Goal: Task Accomplishment & Management: Manage account settings

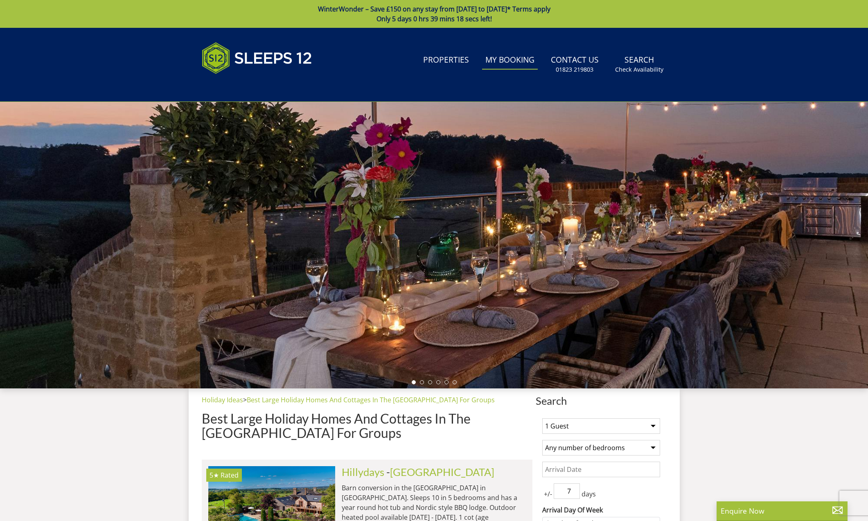
click at [505, 58] on link "My Booking" at bounding box center [510, 60] width 56 height 18
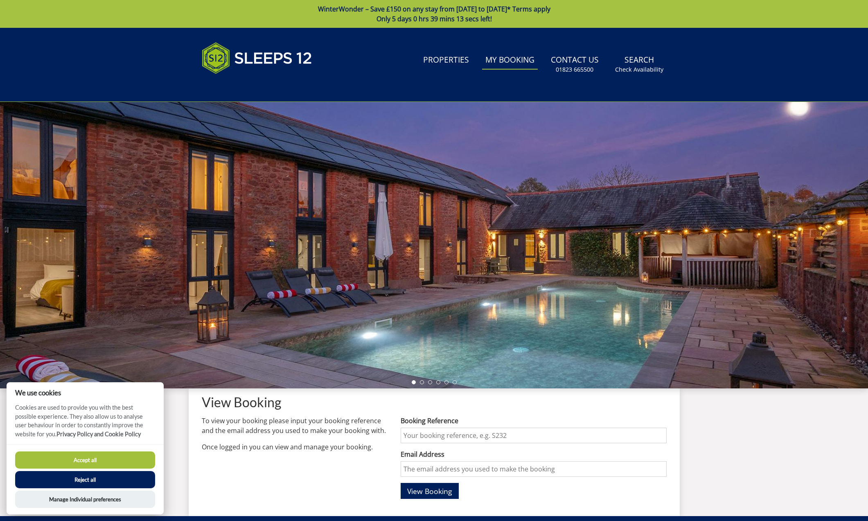
click at [75, 480] on button "Reject all" at bounding box center [85, 479] width 140 height 17
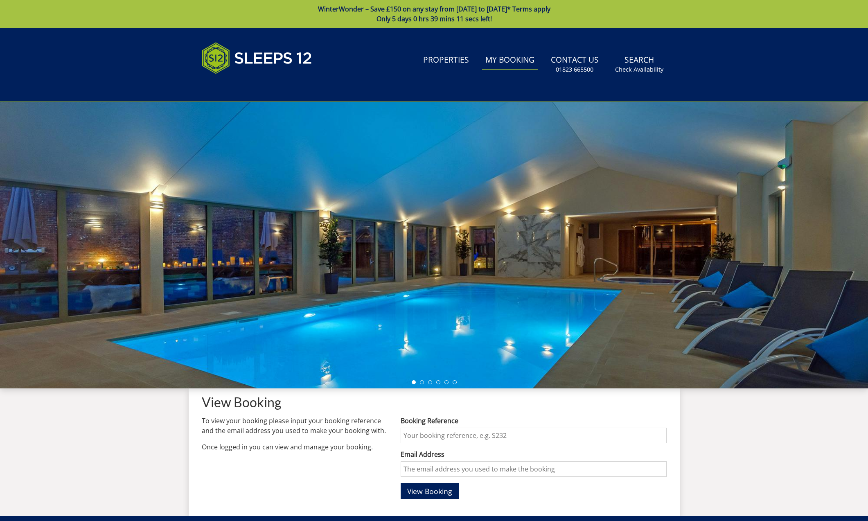
click at [417, 426] on div "Booking Reference" at bounding box center [532, 429] width 265 height 27
click at [420, 436] on input "Booking Reference" at bounding box center [532, 435] width 265 height 16
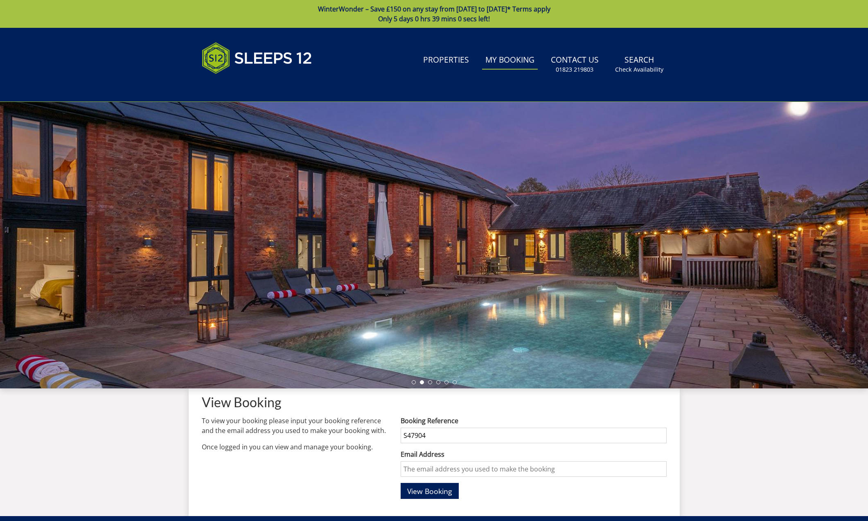
type input "S47904"
click at [430, 490] on button "View Booking" at bounding box center [429, 491] width 58 height 16
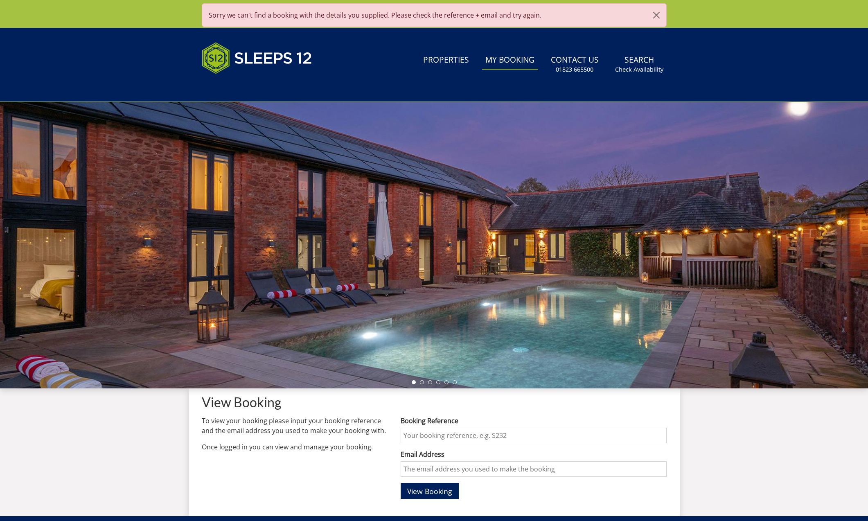
click at [424, 435] on input "Booking Reference" at bounding box center [532, 435] width 265 height 16
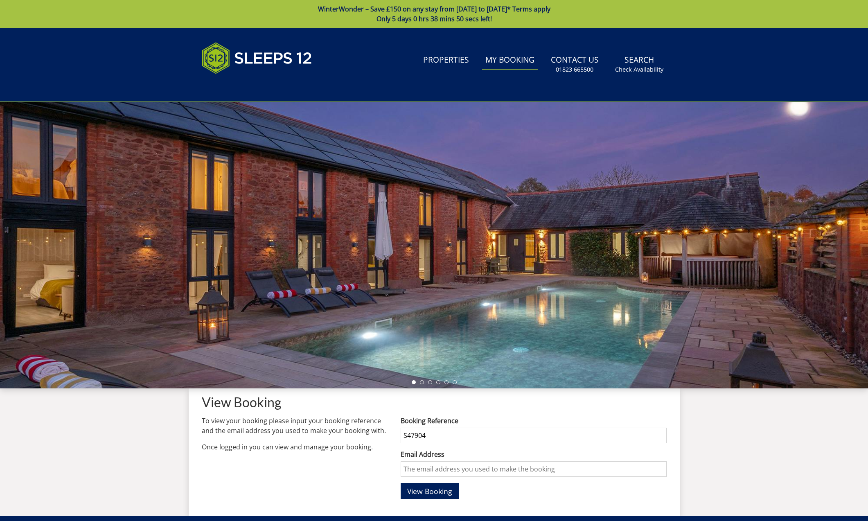
type input "S47904"
click at [423, 467] on input "Email Address" at bounding box center [532, 469] width 265 height 16
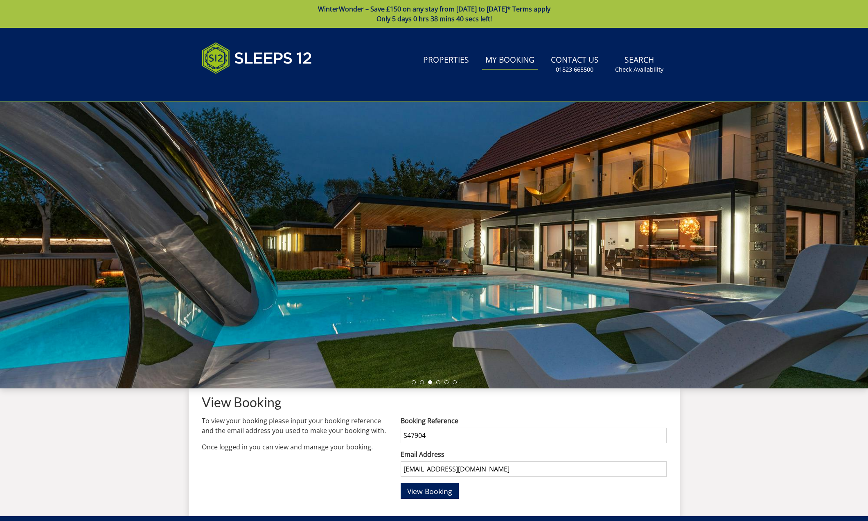
type input "maureenq207@outlook.com"
click at [430, 490] on button "View Booking" at bounding box center [429, 491] width 58 height 16
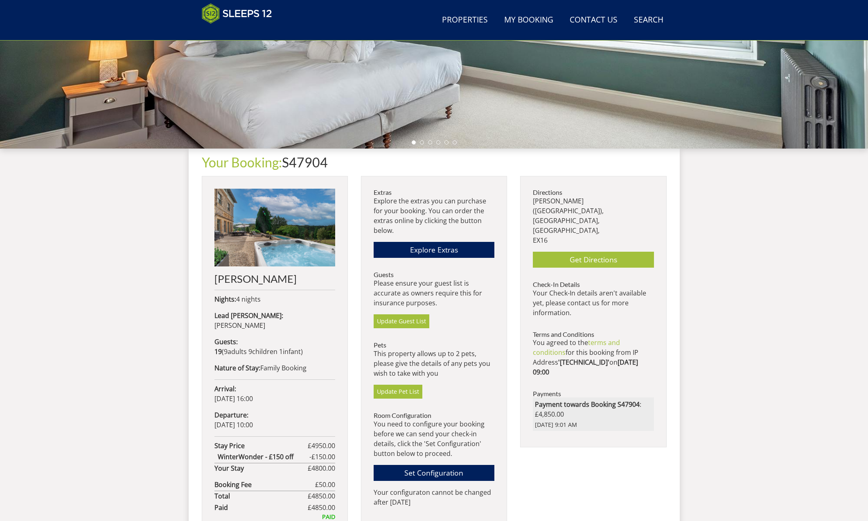
scroll to position [208, 0]
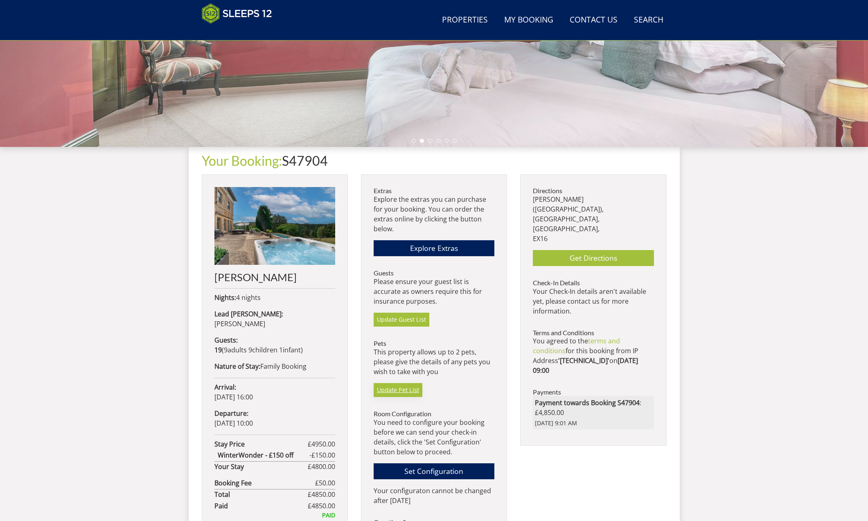
click at [400, 388] on link "Update Pet List" at bounding box center [397, 390] width 49 height 14
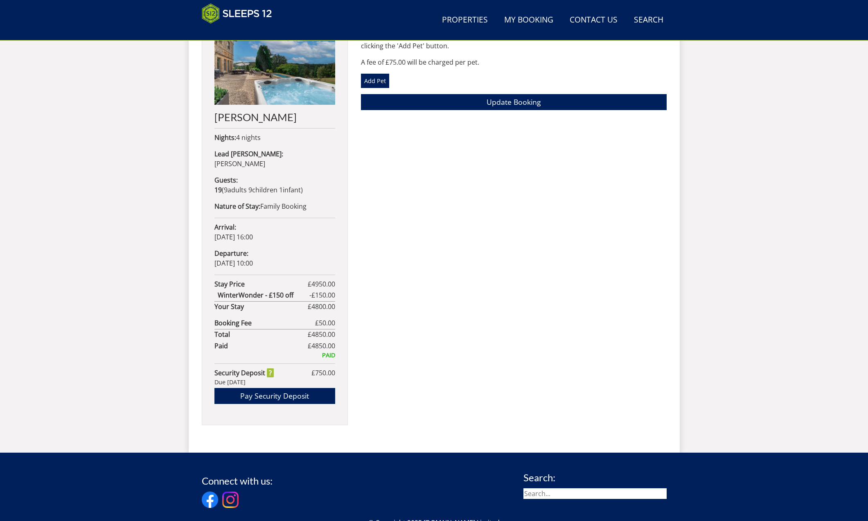
scroll to position [345, 0]
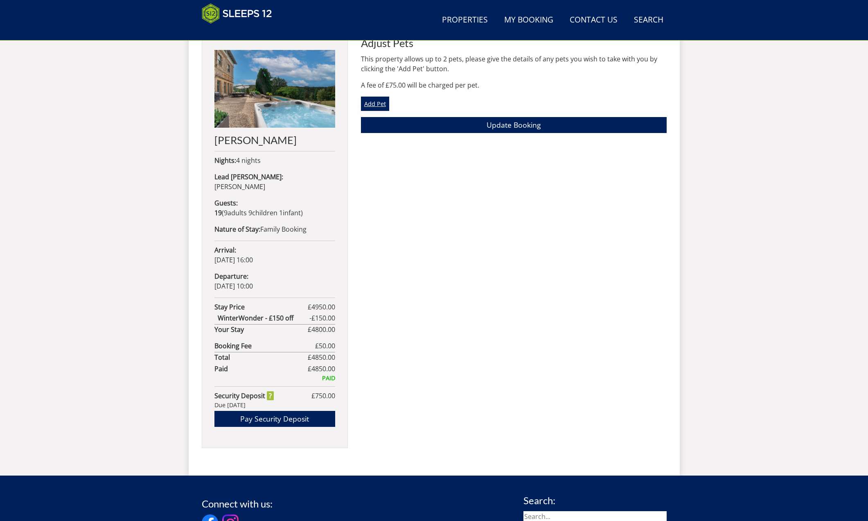
click at [381, 106] on link "Add Pet" at bounding box center [375, 104] width 28 height 14
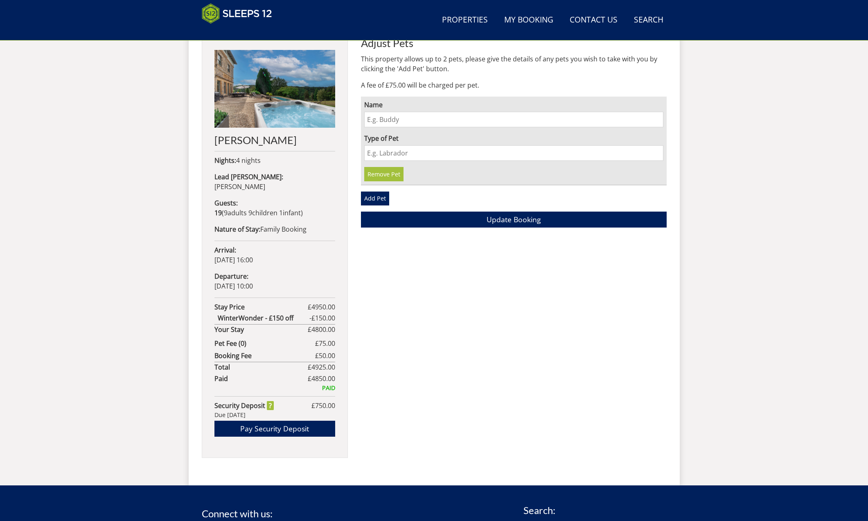
click at [382, 121] on input "Name" at bounding box center [513, 120] width 299 height 16
type input "Teddy"
click at [376, 153] on input "Type of Pet" at bounding box center [513, 153] width 299 height 16
type input "Cockapoo"
drag, startPoint x: 386, startPoint y: 169, endPoint x: 382, endPoint y: 200, distance: 32.1
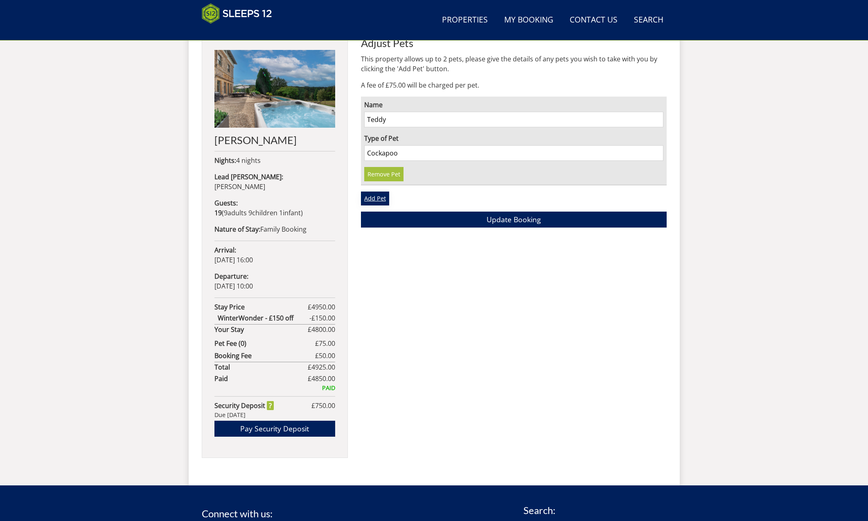
click at [382, 200] on link "Add Pet" at bounding box center [375, 198] width 28 height 14
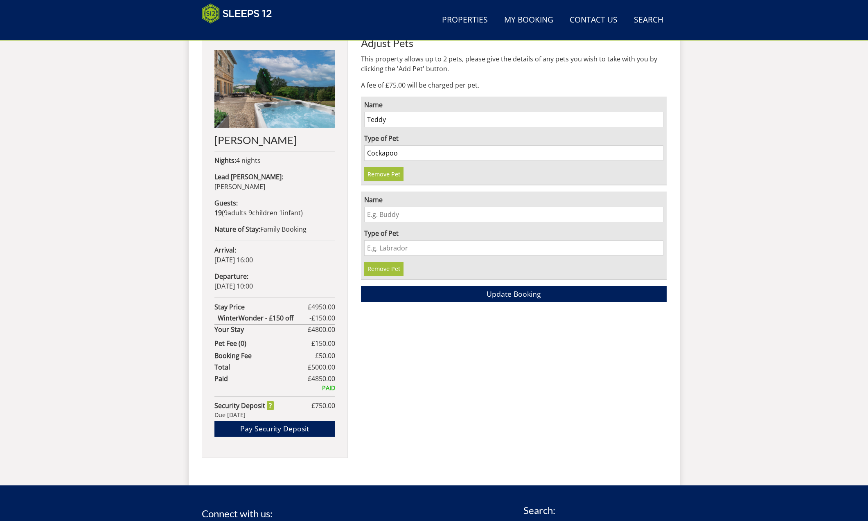
click at [382, 216] on input "Name" at bounding box center [513, 215] width 299 height 16
type input "Bengtly"
click at [385, 249] on input "Type of Pet" at bounding box center [513, 248] width 299 height 16
type input "French bulldog"
click at [516, 295] on span "Update Booking" at bounding box center [513, 294] width 54 height 10
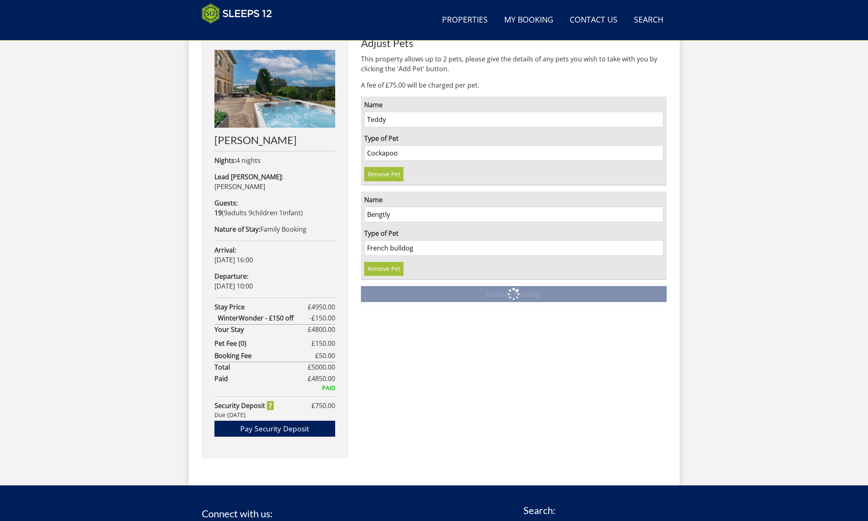
scroll to position [345, 0]
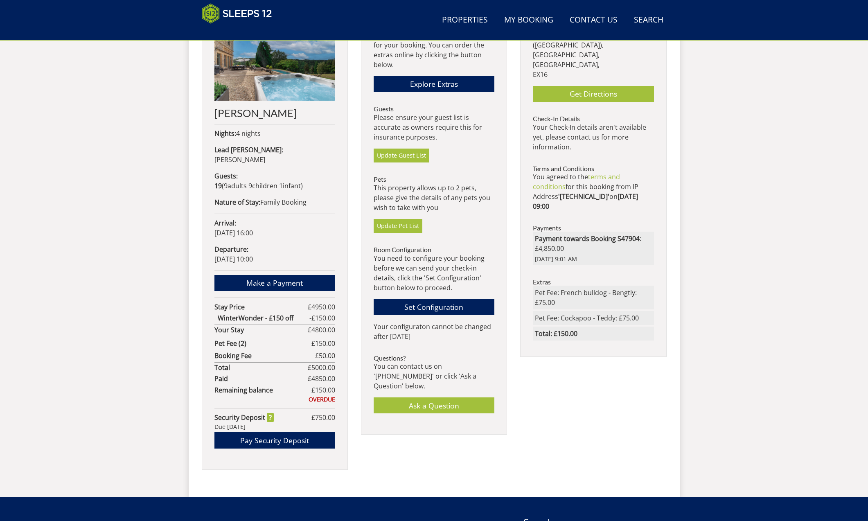
scroll to position [372, 0]
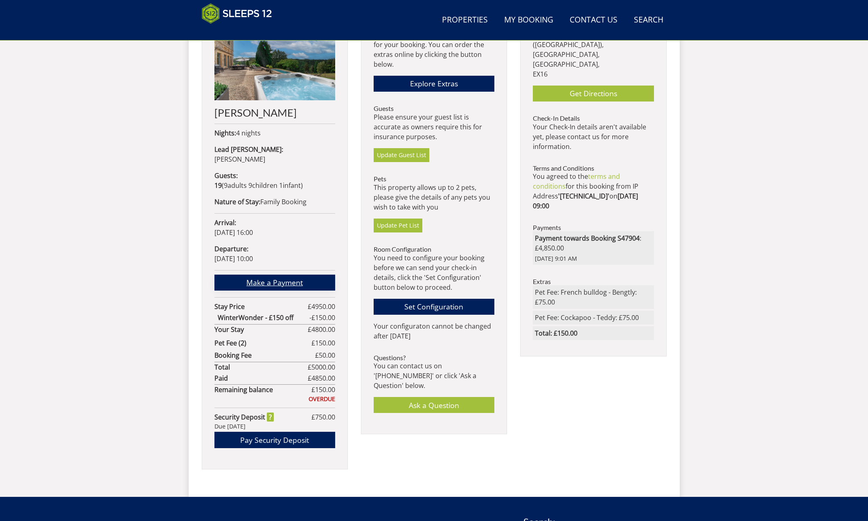
click at [289, 274] on link "Make a Payment" at bounding box center [274, 282] width 121 height 16
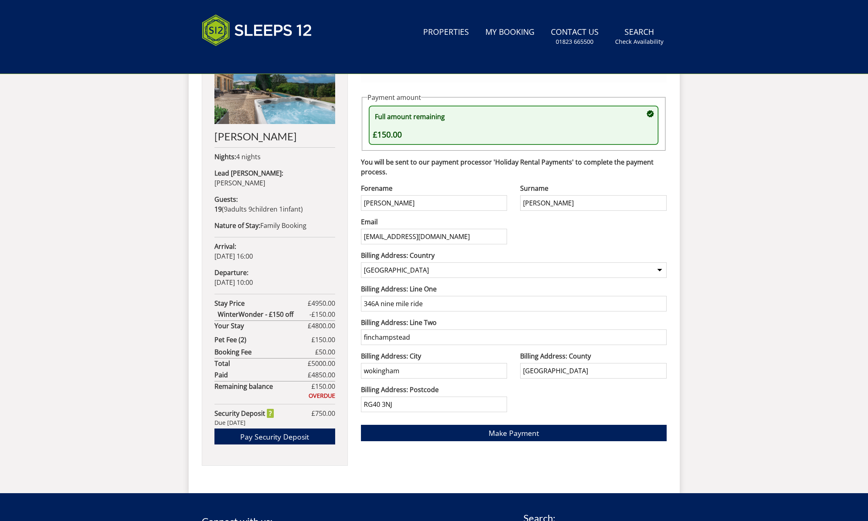
scroll to position [422, 0]
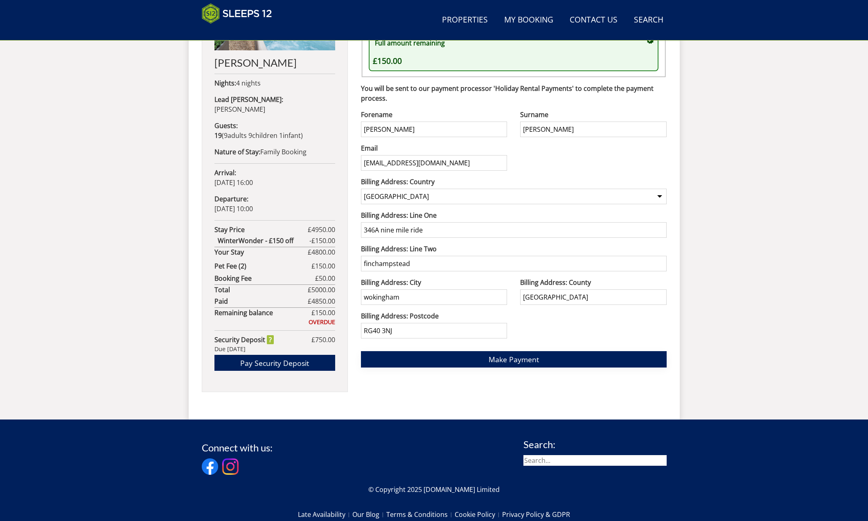
click at [529, 359] on span "Make Payment" at bounding box center [513, 359] width 50 height 10
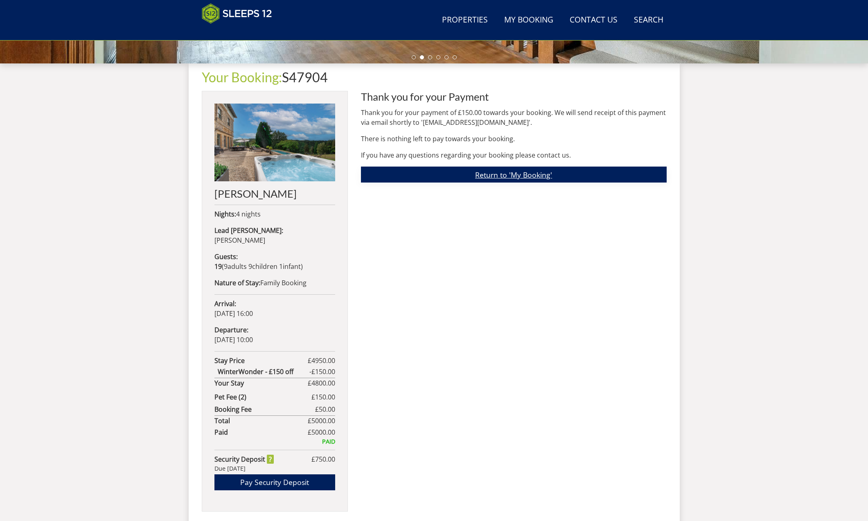
scroll to position [249, 0]
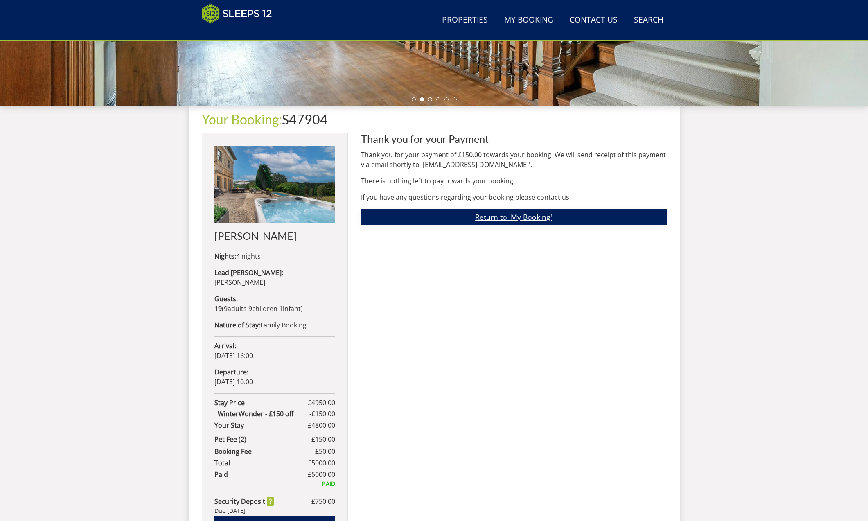
click at [524, 217] on link "Return to 'My Booking'" at bounding box center [514, 217] width 306 height 16
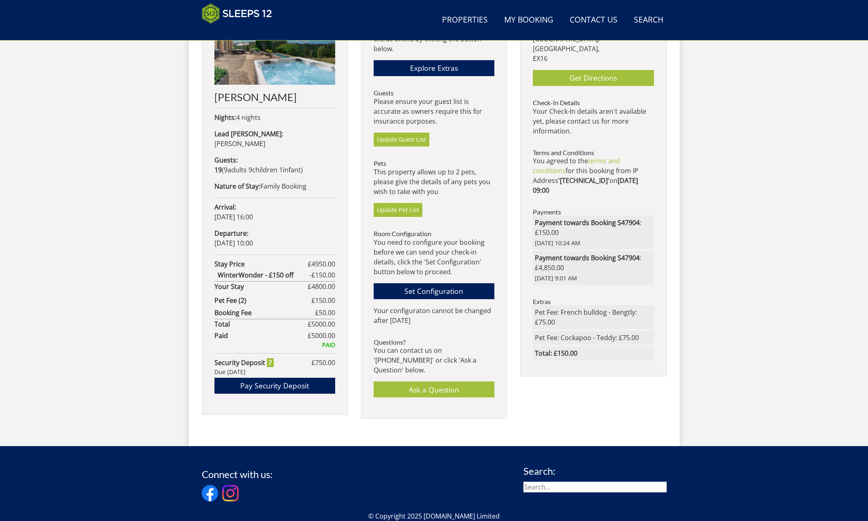
scroll to position [393, 0]
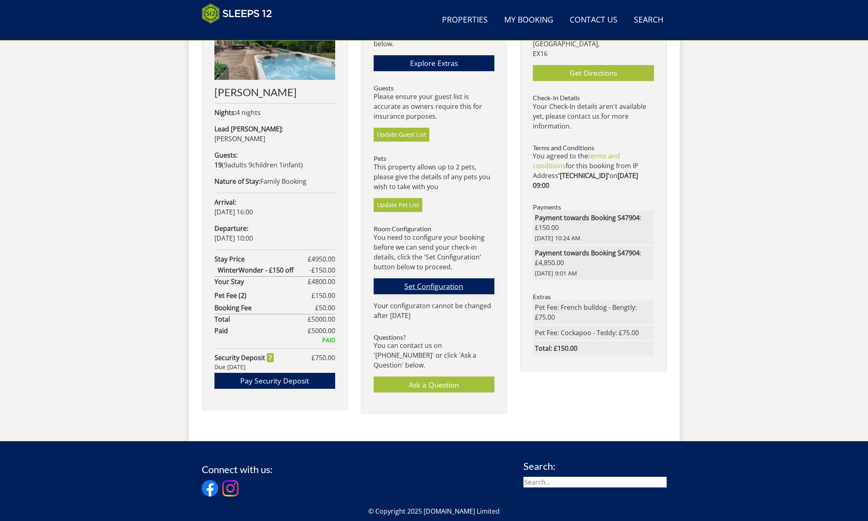
click at [426, 284] on link "Set Configuration" at bounding box center [433, 286] width 121 height 16
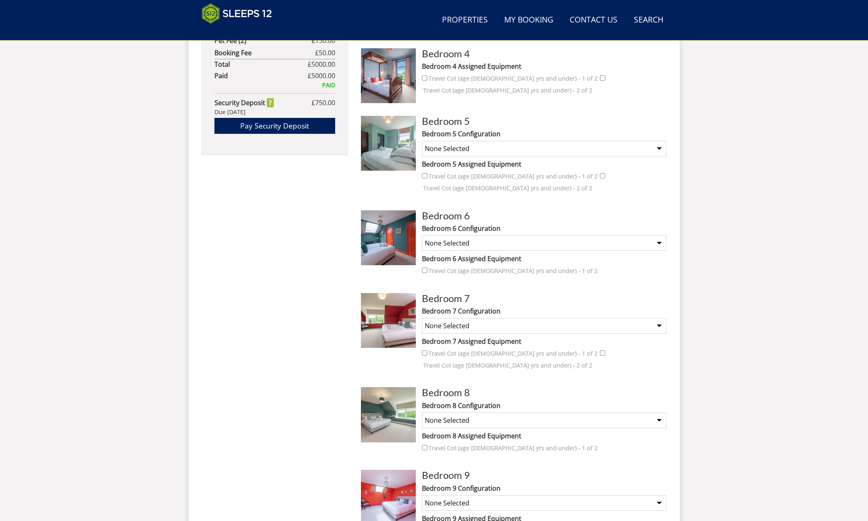
scroll to position [648, 0]
select select "2273"
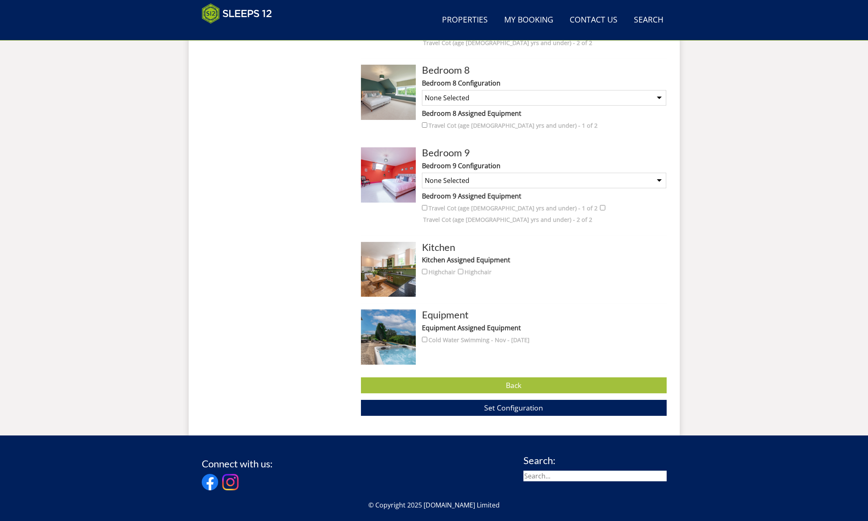
scroll to position [971, 0]
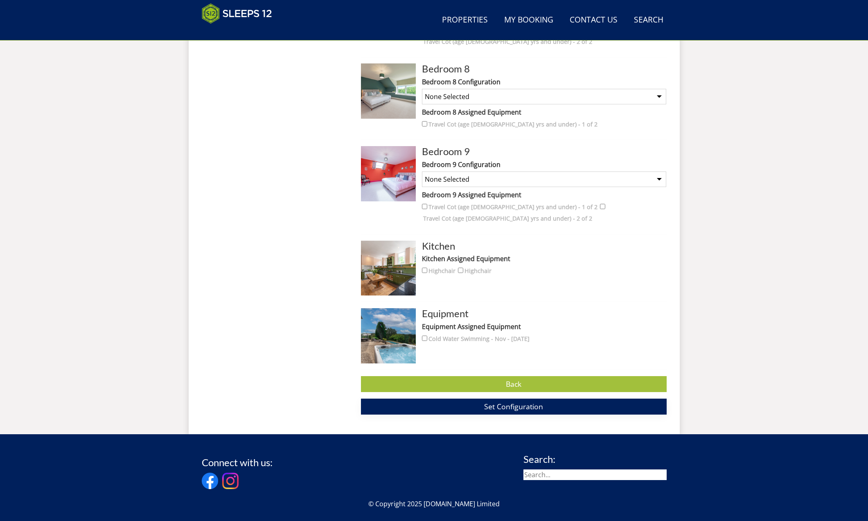
click at [518, 401] on span "Set Configuration" at bounding box center [513, 406] width 59 height 10
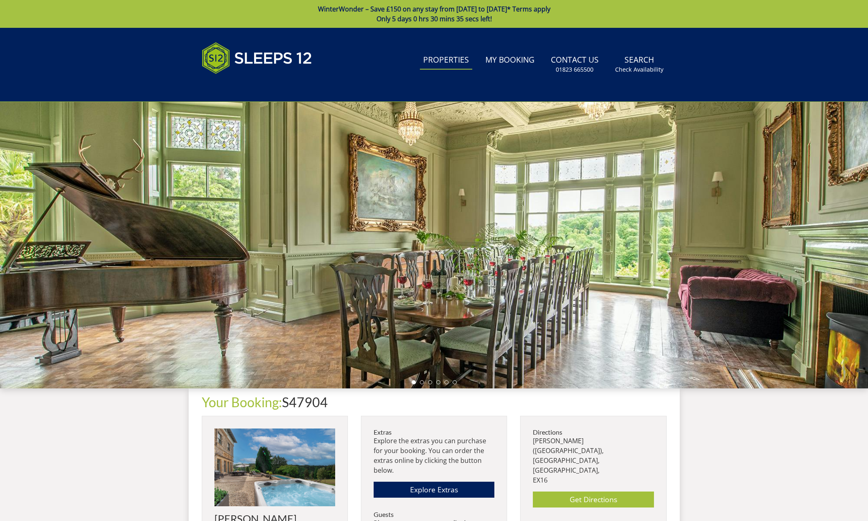
click at [441, 64] on link "Properties" at bounding box center [446, 60] width 52 height 18
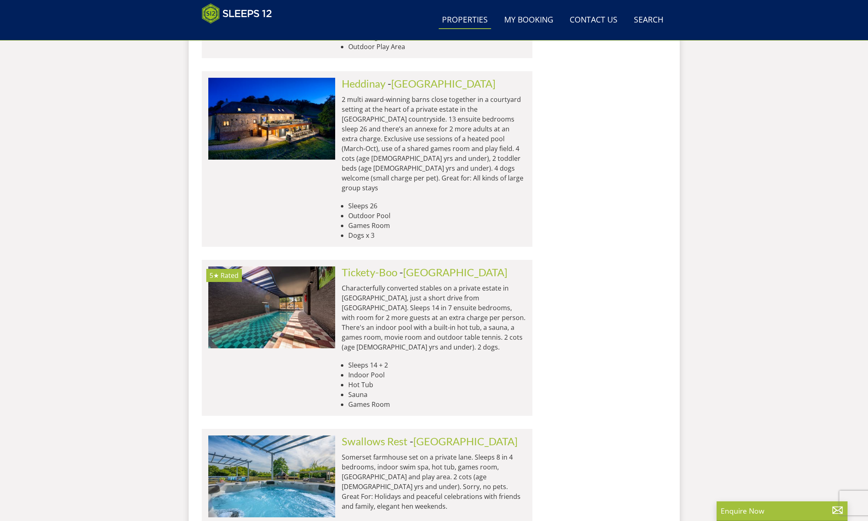
scroll to position [3274, 0]
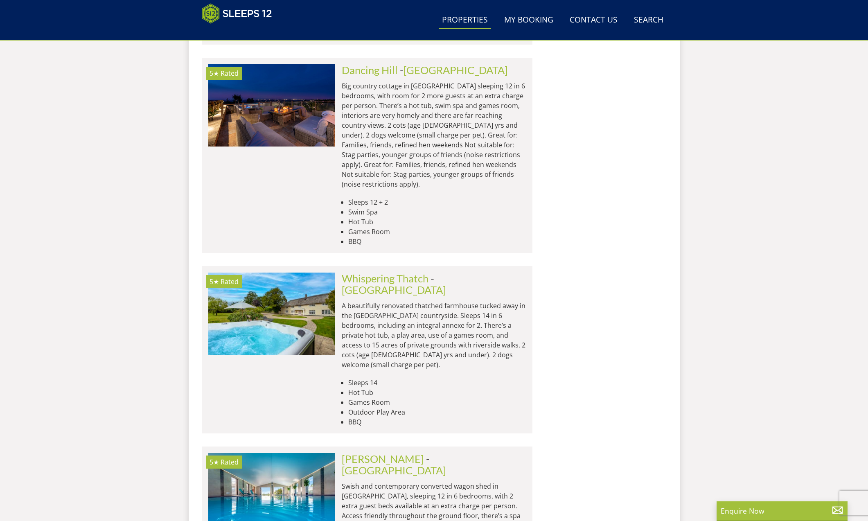
scroll to position [6563, 0]
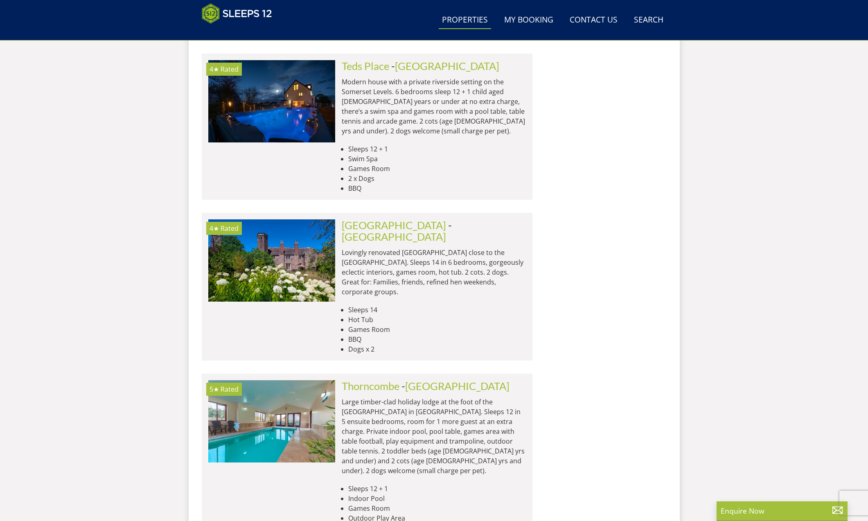
scroll to position [9863, 0]
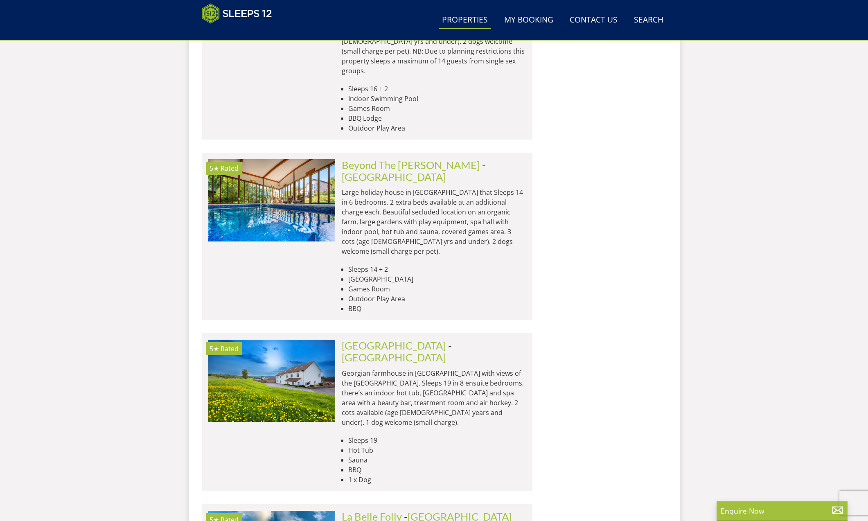
scroll to position [10802, 0]
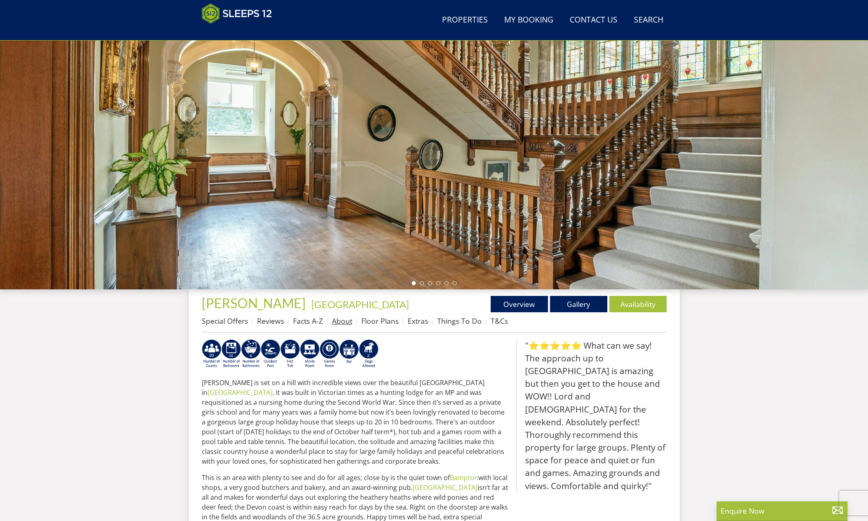
scroll to position [69, 0]
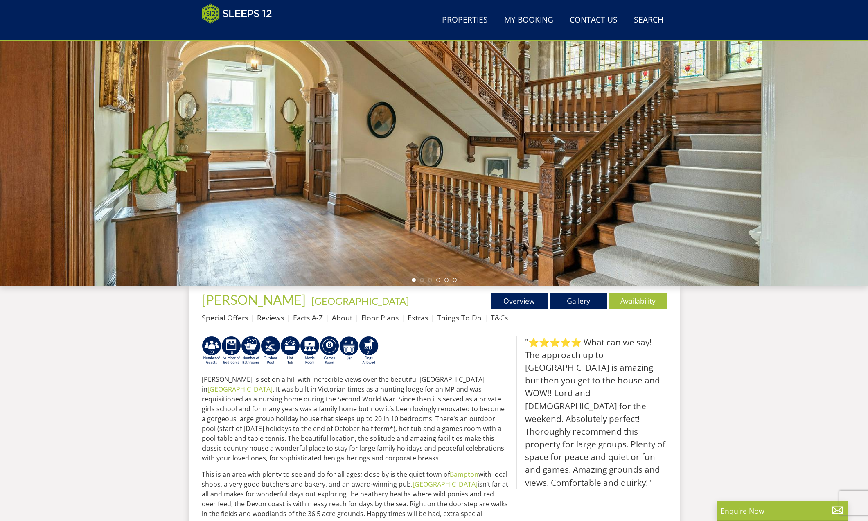
click at [384, 317] on link "Floor Plans" at bounding box center [379, 318] width 37 height 10
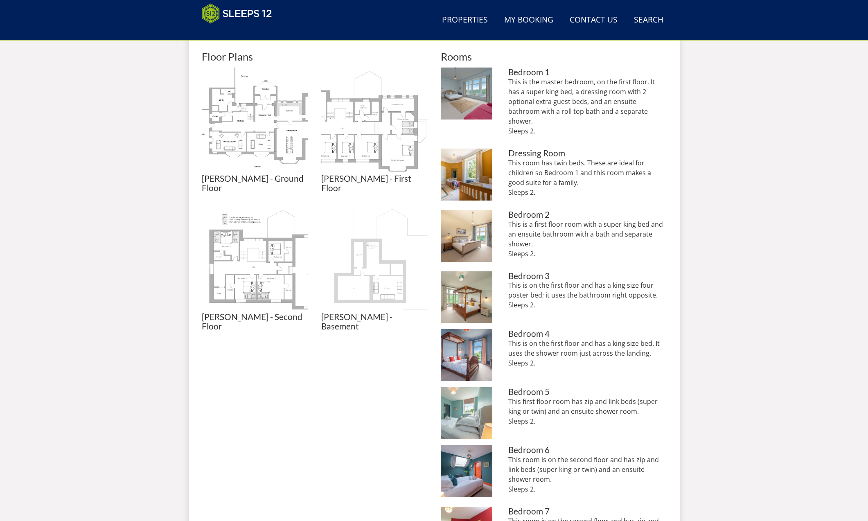
scroll to position [369, 0]
click at [268, 278] on img at bounding box center [255, 259] width 106 height 106
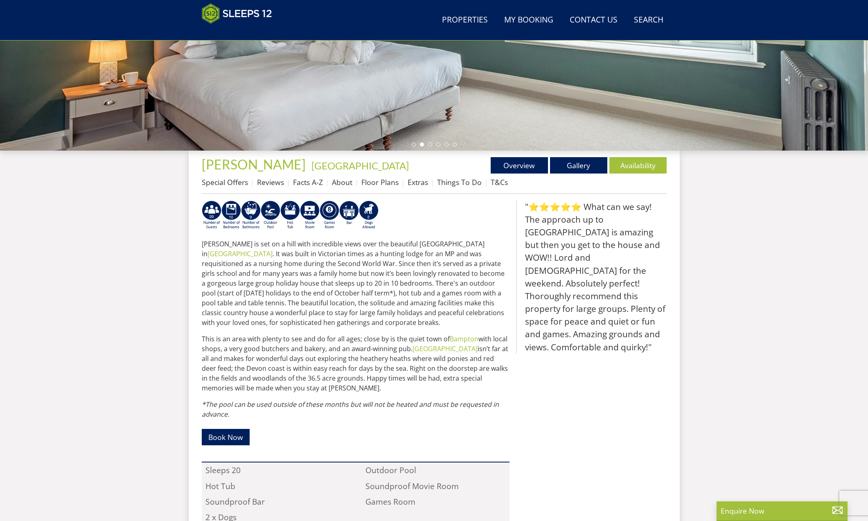
scroll to position [204, 0]
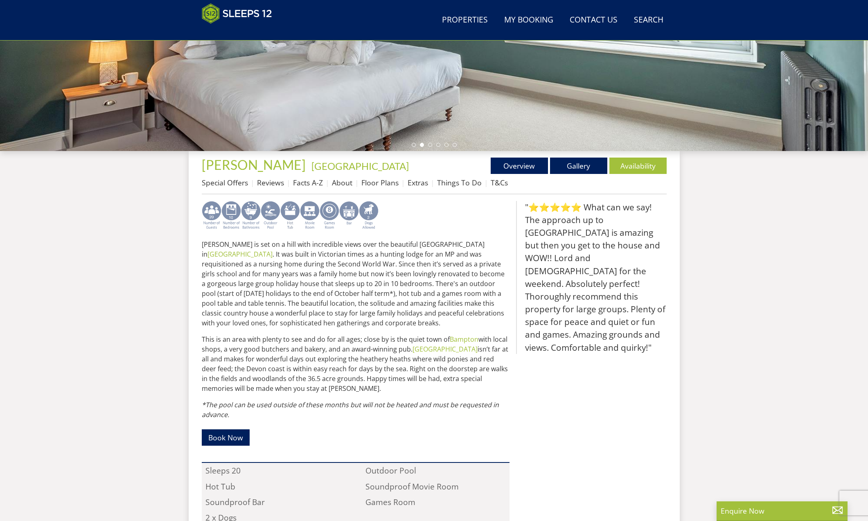
click at [350, 212] on img at bounding box center [349, 215] width 20 height 29
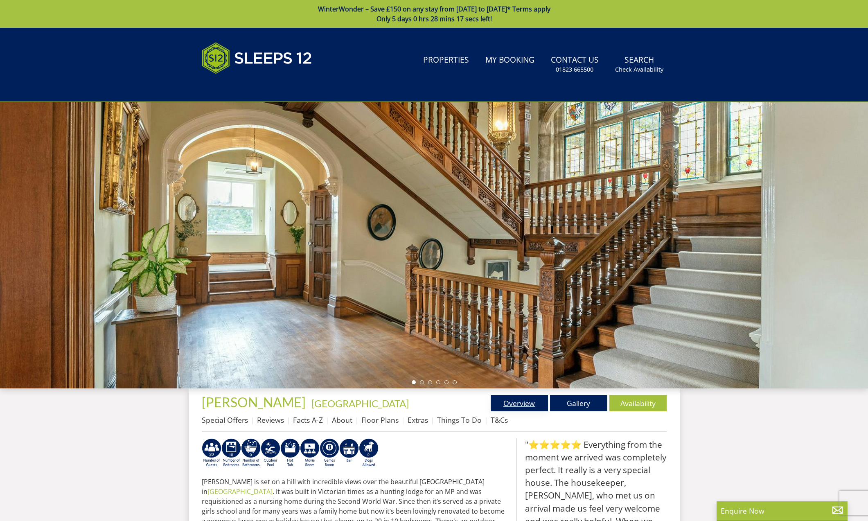
scroll to position [0, 0]
click at [586, 401] on link "Gallery" at bounding box center [578, 403] width 57 height 16
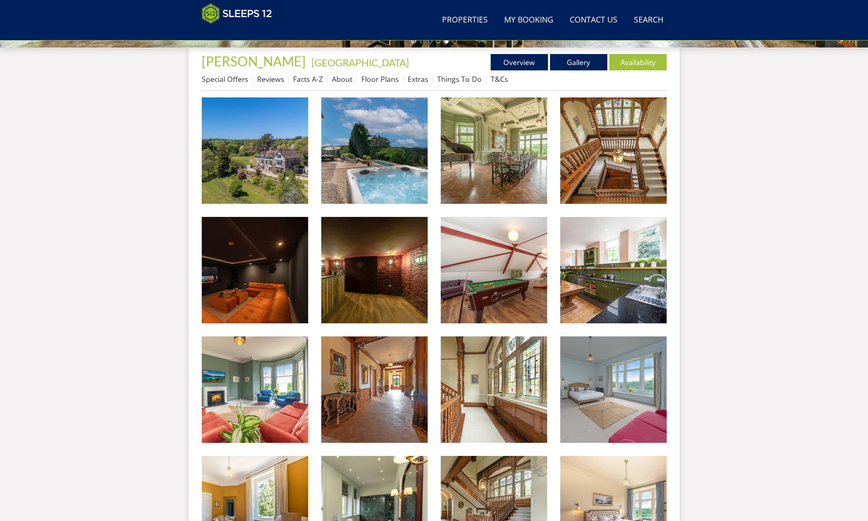
scroll to position [301, 0]
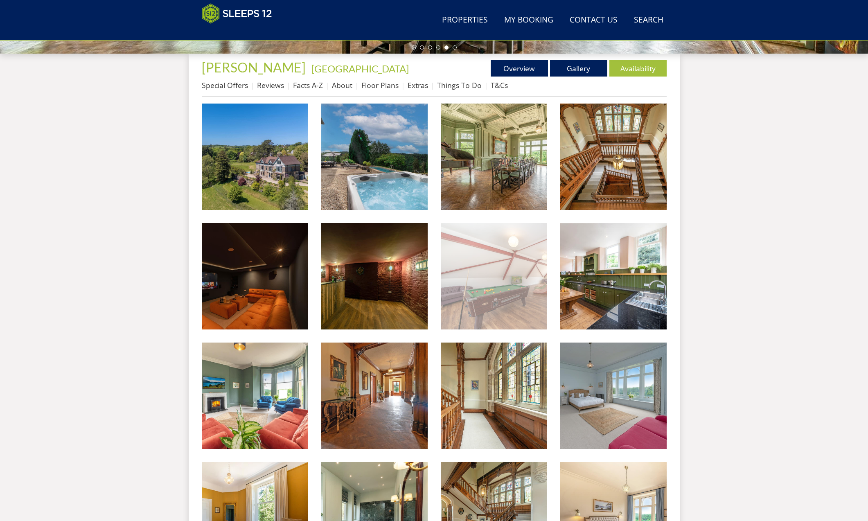
click at [502, 297] on img at bounding box center [494, 276] width 106 height 106
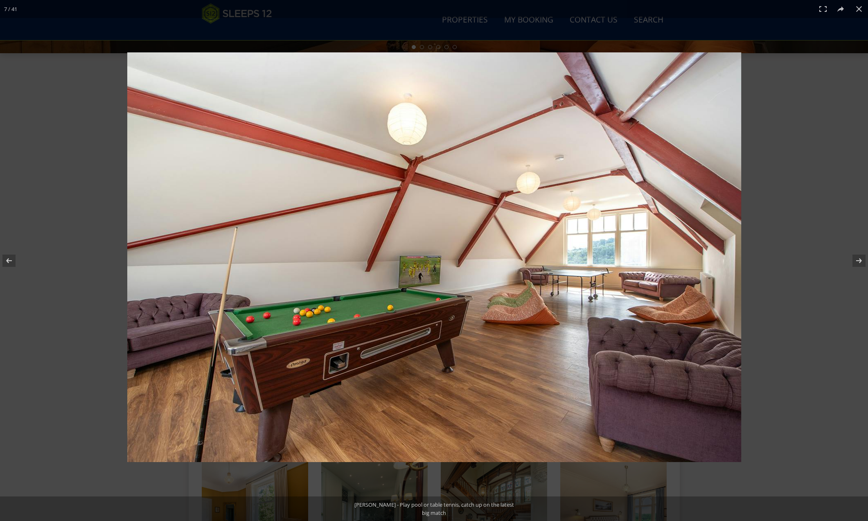
scroll to position [301, 0]
click at [861, 6] on button at bounding box center [859, 9] width 18 height 18
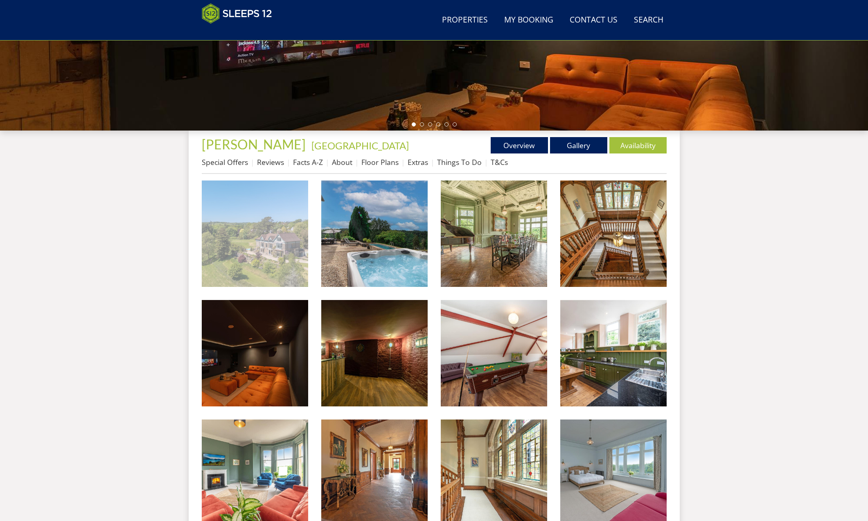
scroll to position [182, 0]
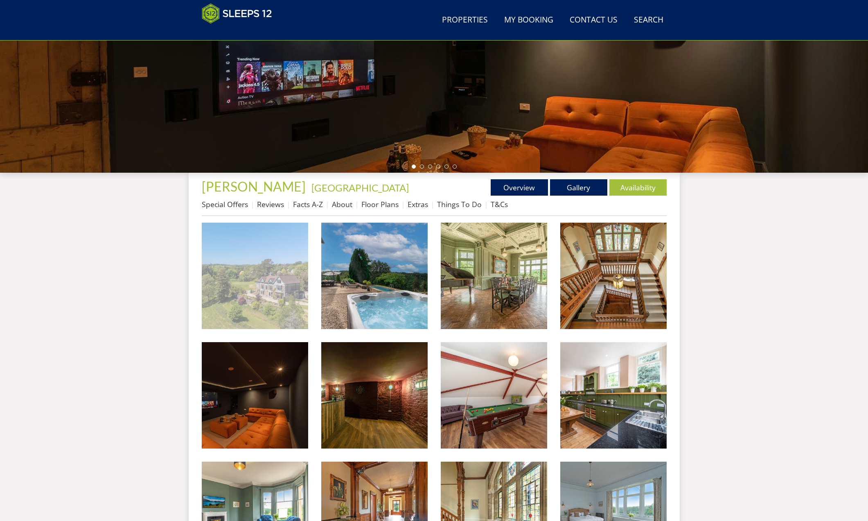
click at [272, 276] on img at bounding box center [255, 276] width 106 height 106
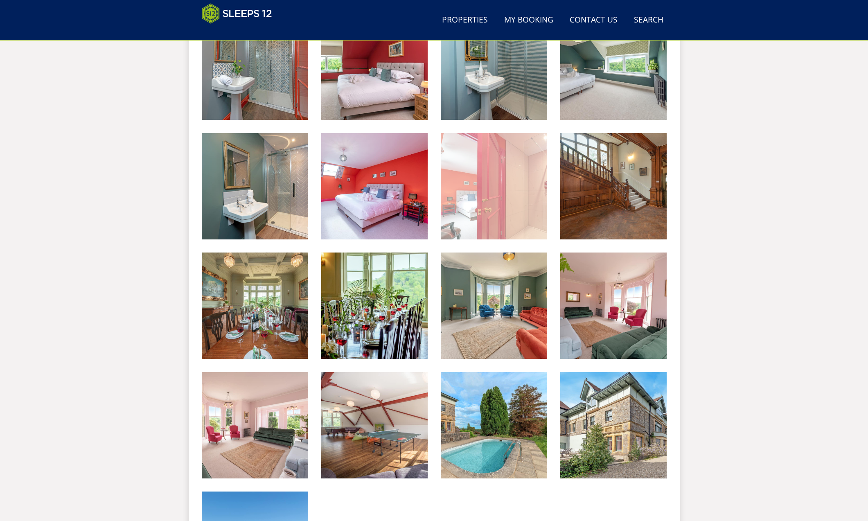
scroll to position [1120, 0]
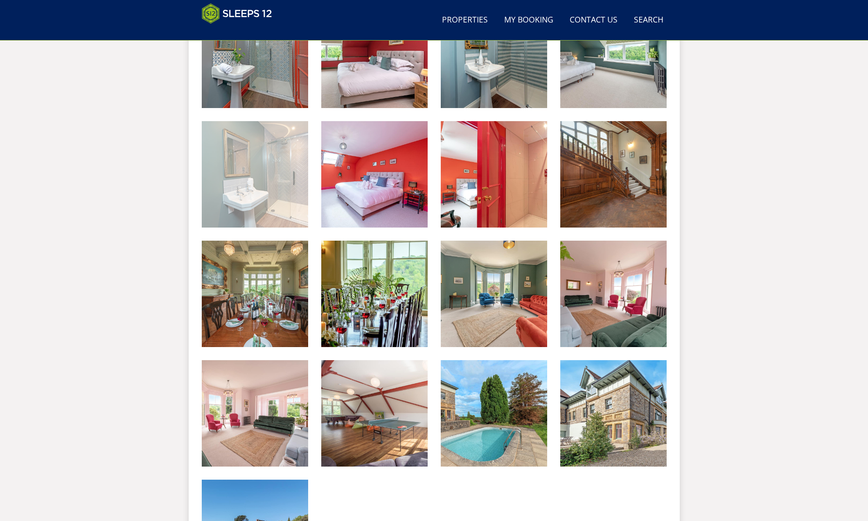
click at [257, 169] on img at bounding box center [255, 174] width 106 height 106
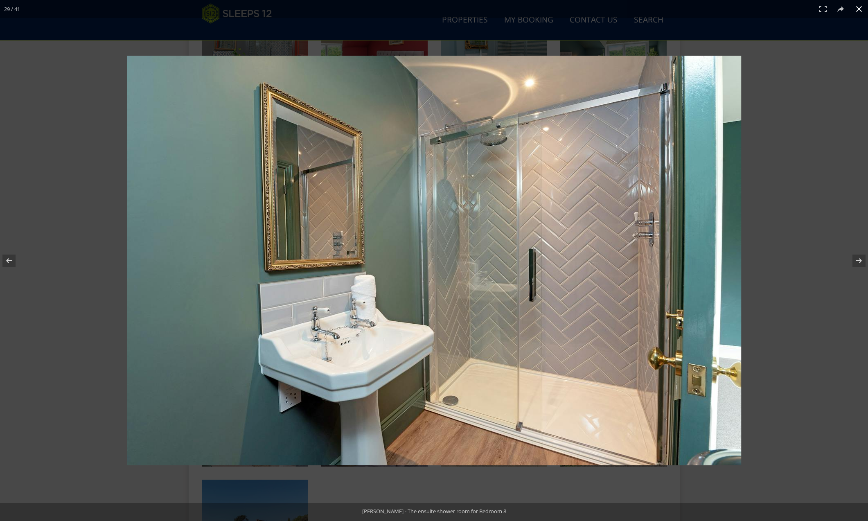
click at [861, 8] on button at bounding box center [859, 9] width 18 height 18
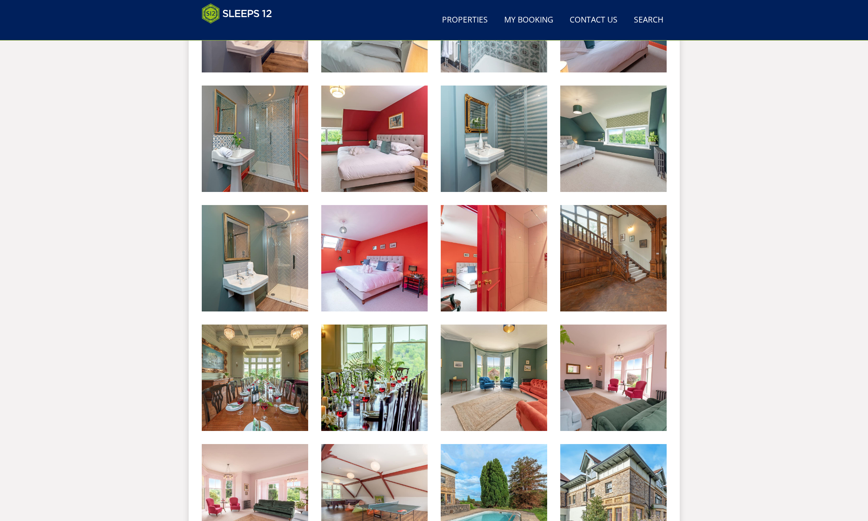
scroll to position [1036, 0]
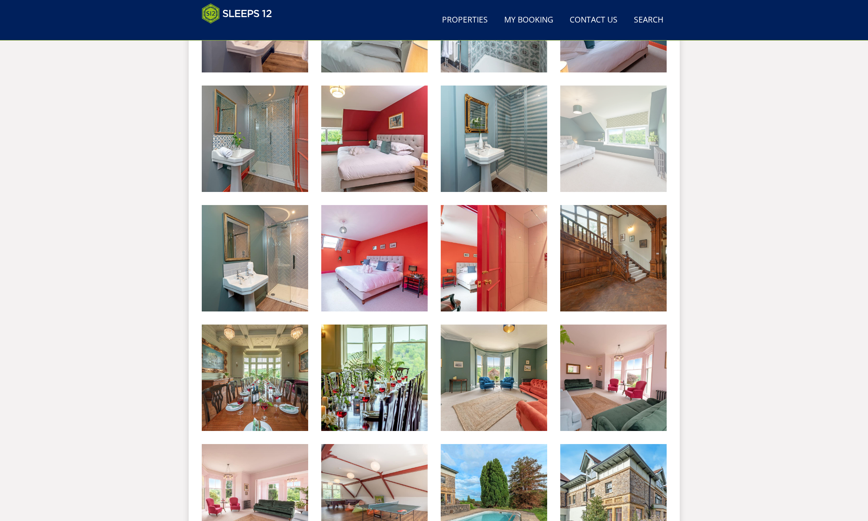
click at [603, 157] on img at bounding box center [613, 138] width 106 height 106
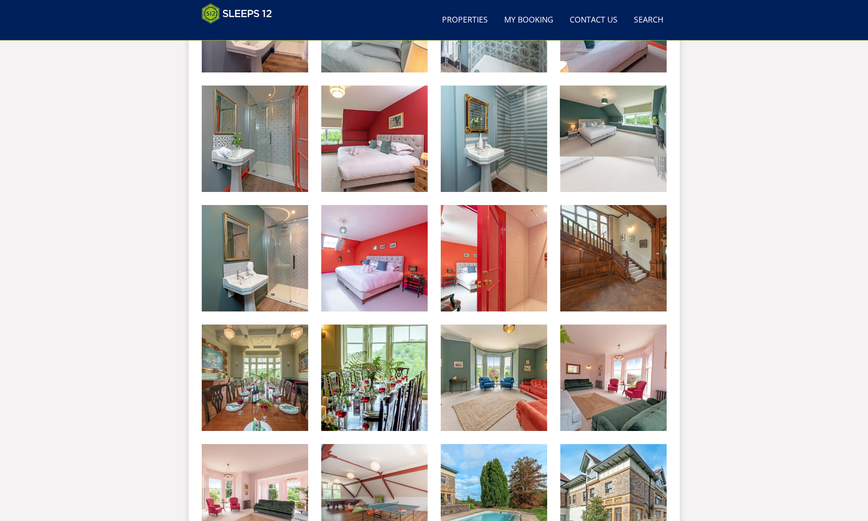
click at [603, 157] on div at bounding box center [624, 123] width 129 height 77
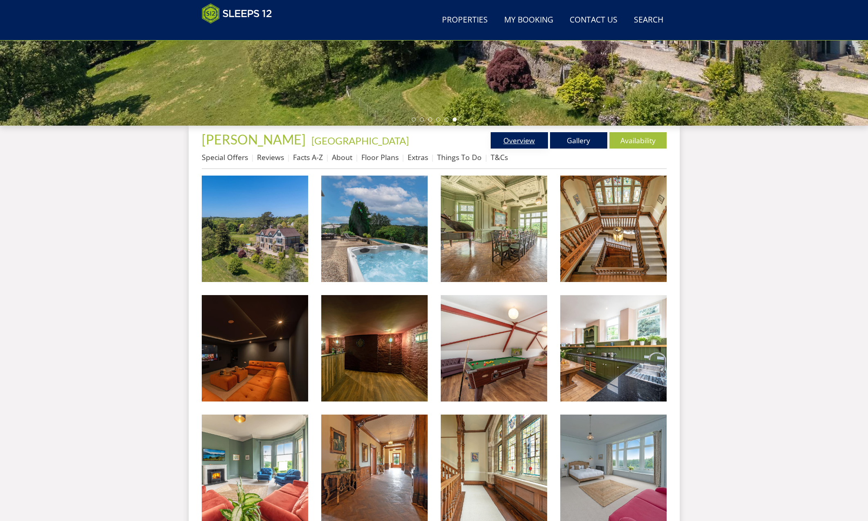
scroll to position [229, 0]
click at [522, 144] on link "Overview" at bounding box center [518, 141] width 57 height 16
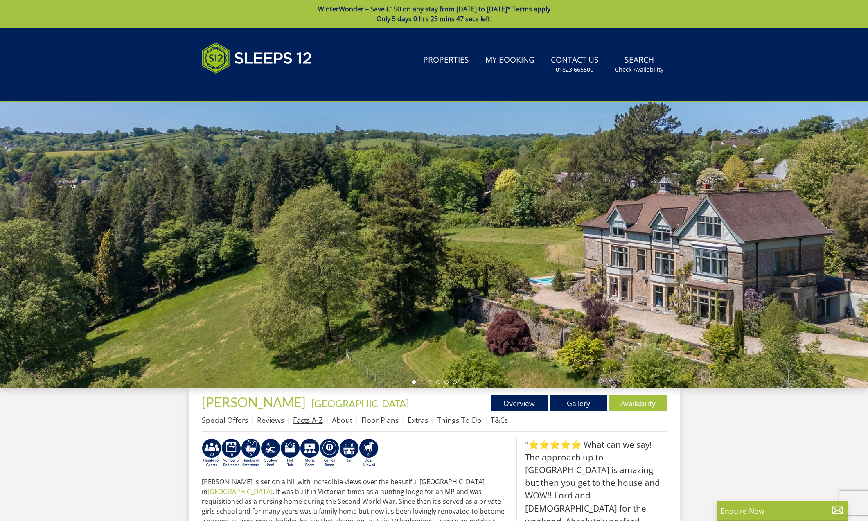
click at [319, 423] on link "Facts A-Z" at bounding box center [308, 420] width 30 height 10
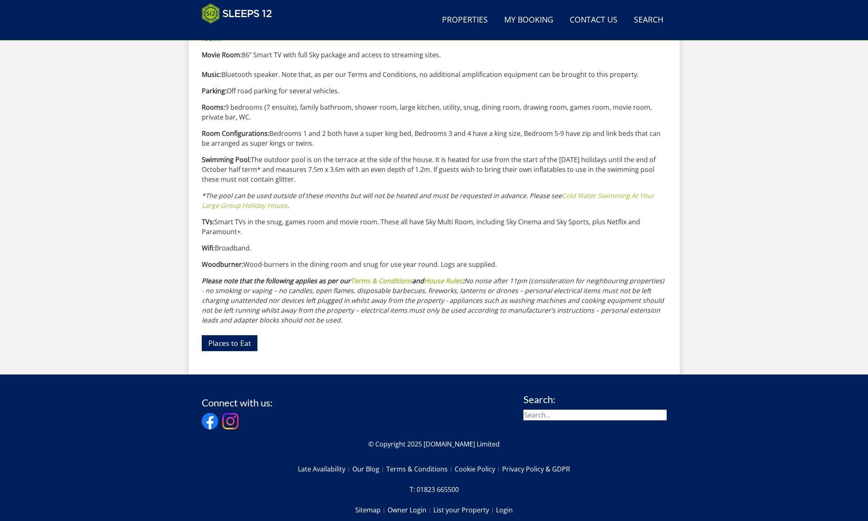
scroll to position [890, 0]
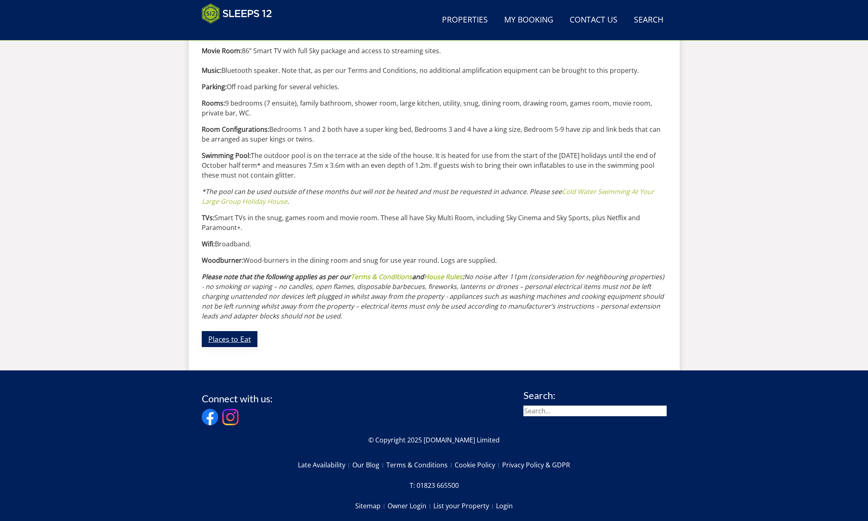
click at [227, 338] on link "Places to Eat" at bounding box center [230, 339] width 56 height 16
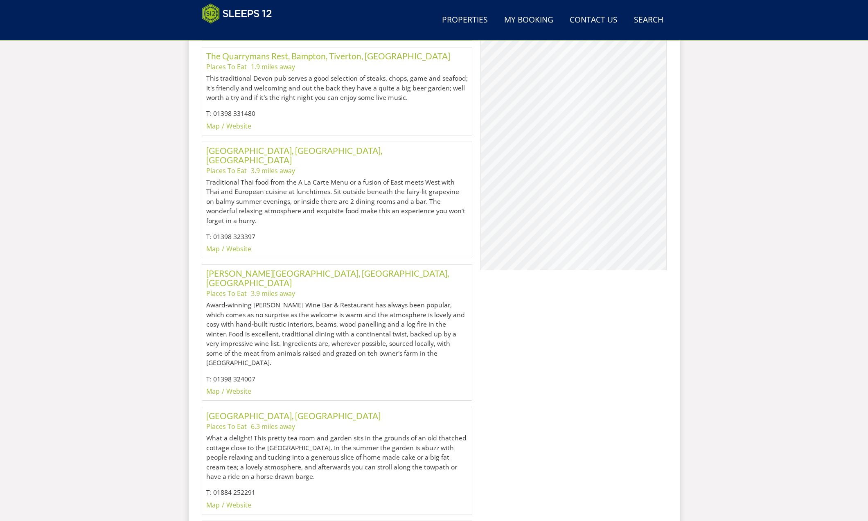
scroll to position [723, 0]
click at [282, 268] on link "[PERSON_NAME][GEOGRAPHIC_DATA], [GEOGRAPHIC_DATA], [GEOGRAPHIC_DATA]" at bounding box center [327, 278] width 243 height 20
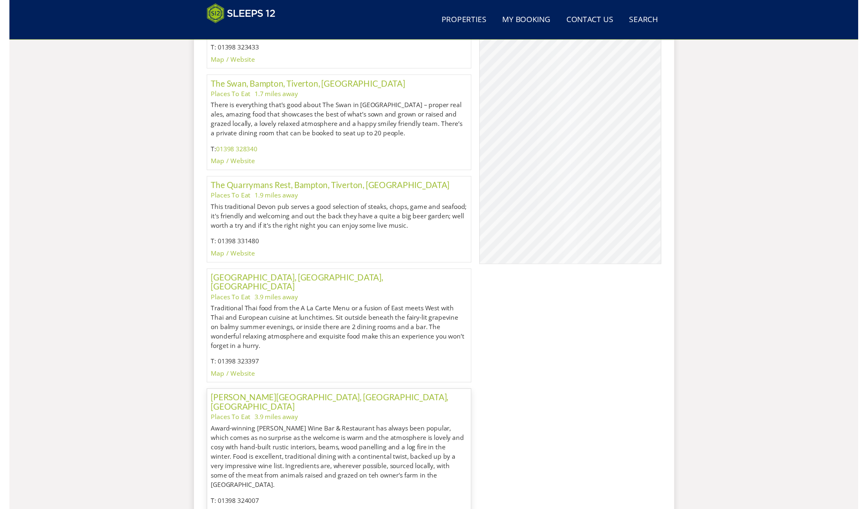
scroll to position [575, 0]
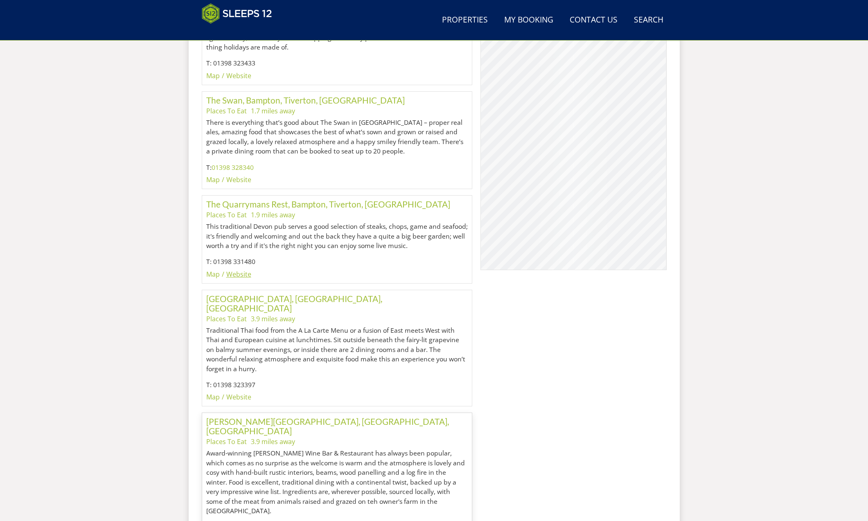
click at [243, 270] on link "Website" at bounding box center [238, 274] width 25 height 9
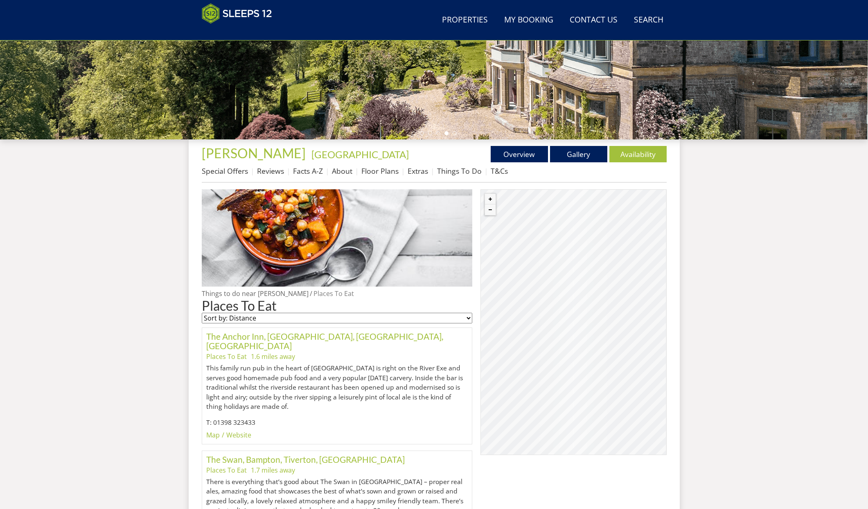
scroll to position [225, 0]
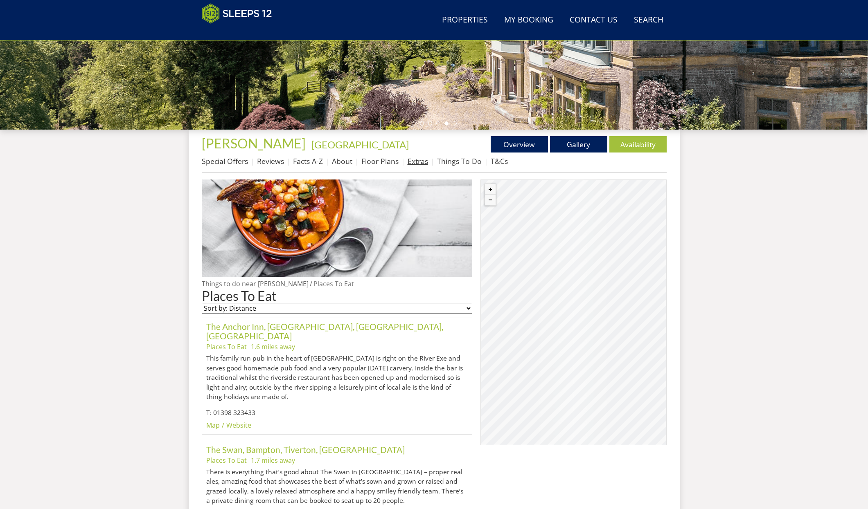
click at [420, 162] on link "Extras" at bounding box center [417, 161] width 20 height 10
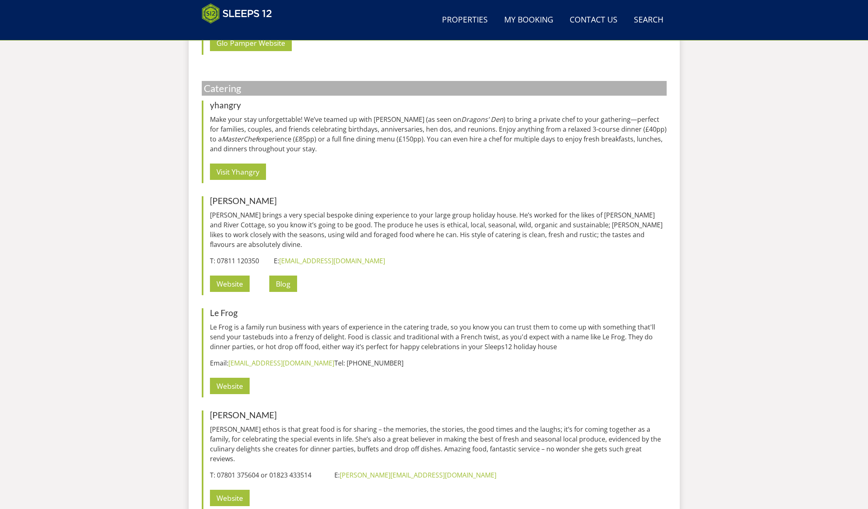
scroll to position [1076, 0]
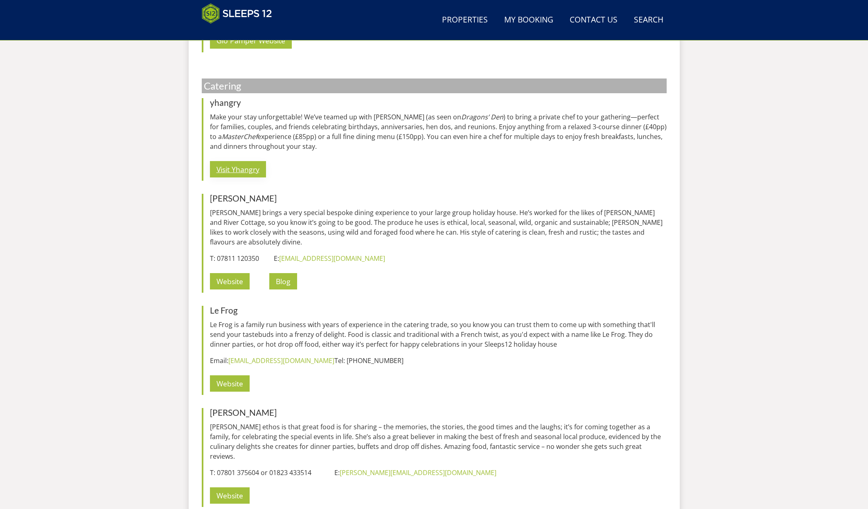
click at [255, 171] on link "Visit Yhangry" at bounding box center [238, 169] width 56 height 16
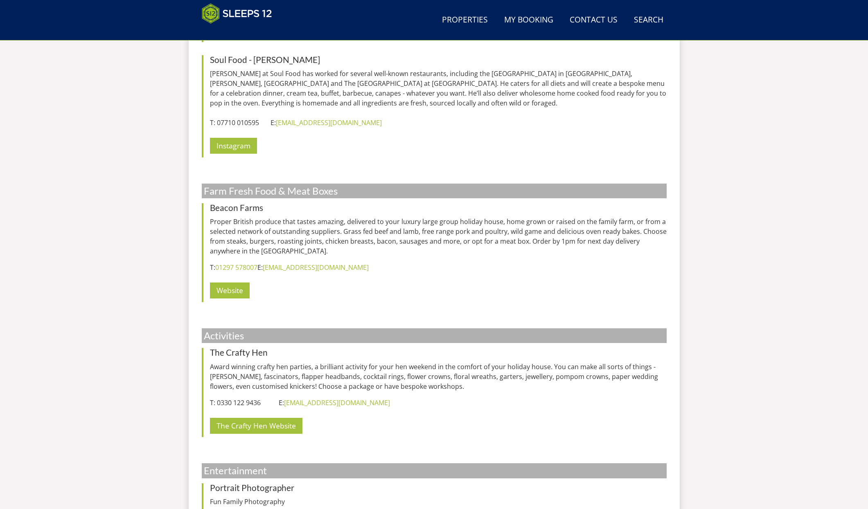
scroll to position [2206, 0]
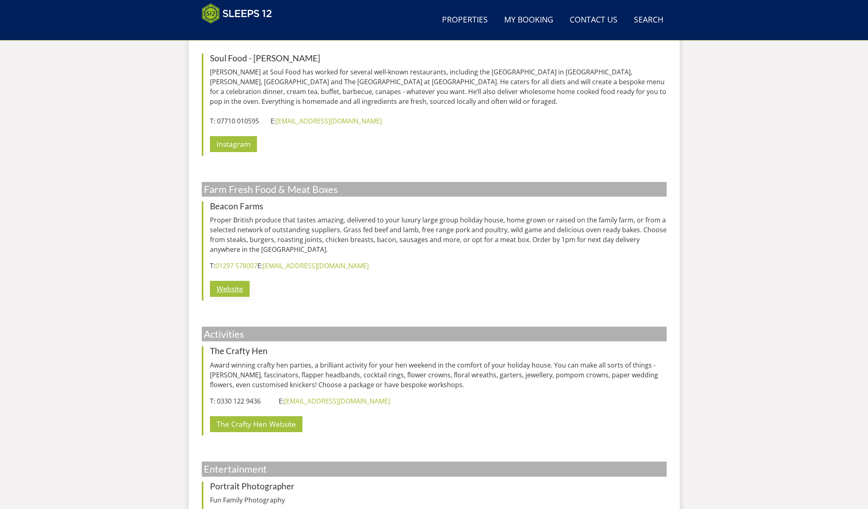
click at [226, 281] on link "Website" at bounding box center [230, 289] width 40 height 16
